Goal: Transaction & Acquisition: Book appointment/travel/reservation

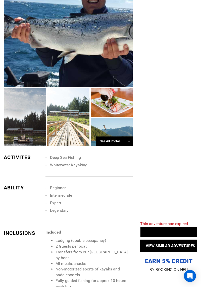
scroll to position [396, 0]
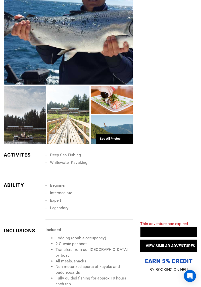
click at [117, 142] on div "See All Photos →" at bounding box center [114, 139] width 37 height 10
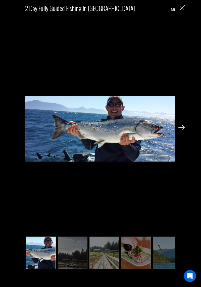
scroll to position [459, 0]
click at [184, 130] on img at bounding box center [181, 127] width 6 height 5
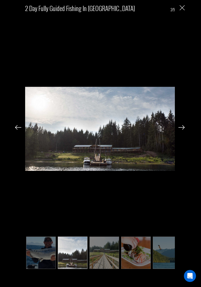
click at [184, 130] on img at bounding box center [181, 127] width 6 height 5
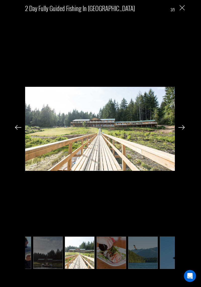
scroll to position [0, 25]
click at [17, 130] on img at bounding box center [18, 127] width 6 height 5
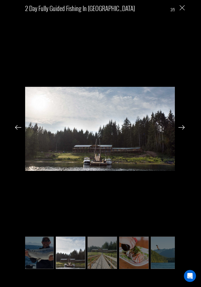
scroll to position [0, 0]
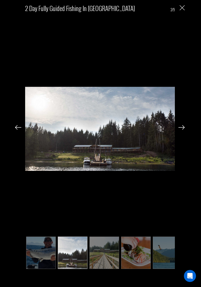
click at [183, 130] on img at bounding box center [181, 127] width 6 height 5
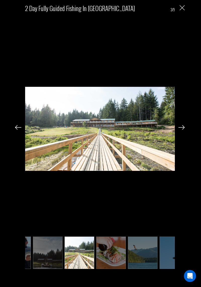
click at [184, 130] on img at bounding box center [181, 127] width 6 height 5
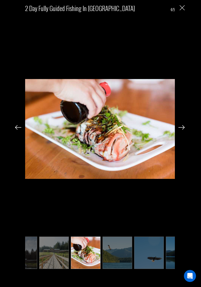
scroll to position [0, 50]
click at [187, 135] on div "2 Day Fully Guided Fishing in [GEOGRAPHIC_DATA] 4/9" at bounding box center [100, 136] width 190 height 273
click at [183, 130] on img at bounding box center [181, 127] width 6 height 5
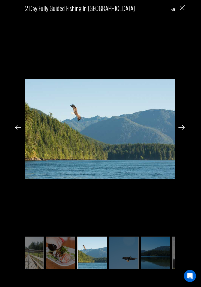
click at [183, 130] on img at bounding box center [181, 127] width 6 height 5
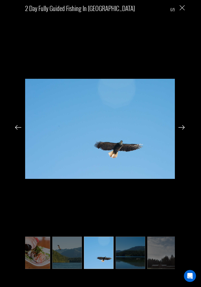
click at [184, 130] on img at bounding box center [181, 127] width 6 height 5
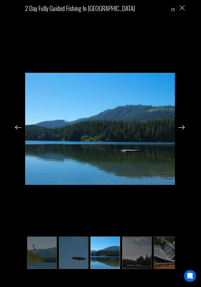
click at [180, 130] on img at bounding box center [181, 127] width 6 height 5
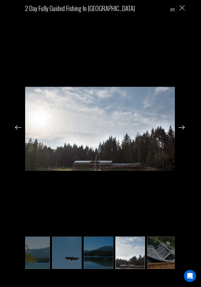
scroll to position [0, 135]
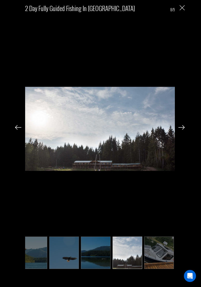
click at [180, 130] on img at bounding box center [181, 127] width 6 height 5
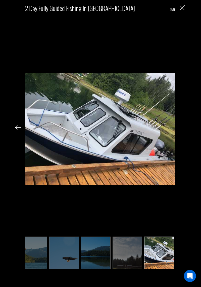
click at [188, 136] on div "2 Day Fully Guided Fishing in [GEOGRAPHIC_DATA] 9/9" at bounding box center [100, 136] width 190 height 273
click at [180, 135] on div "2 Day Fully Guided Fishing in [GEOGRAPHIC_DATA] 9/9" at bounding box center [100, 136] width 190 height 273
